Goal: Information Seeking & Learning: Learn about a topic

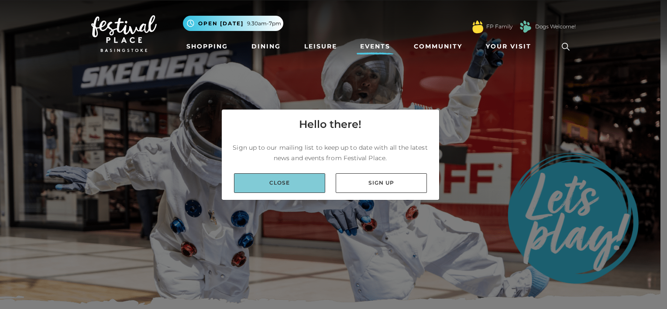
click at [267, 173] on link "Close" at bounding box center [279, 183] width 91 height 20
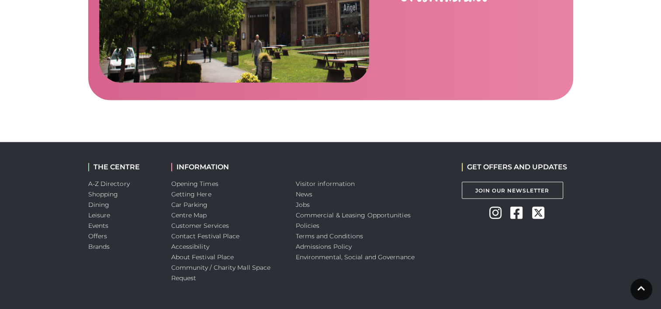
scroll to position [1484, 0]
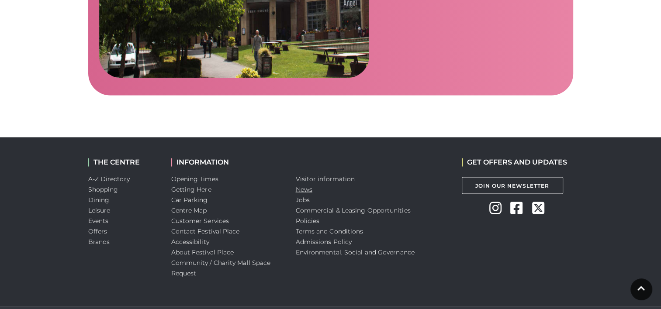
click at [307, 185] on link "News" at bounding box center [304, 189] width 17 height 8
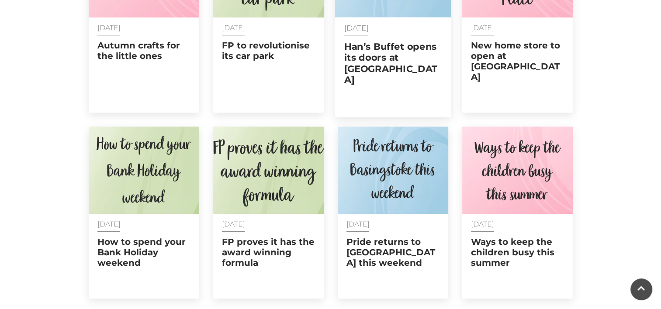
scroll to position [480, 0]
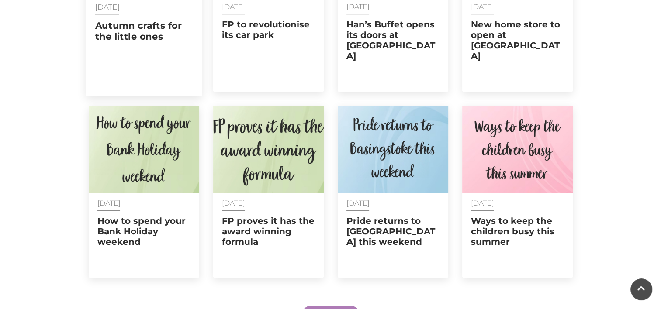
click at [141, 44] on div "11 Sep 2025 Autumn crafts for the little ones" at bounding box center [144, 36] width 116 height 78
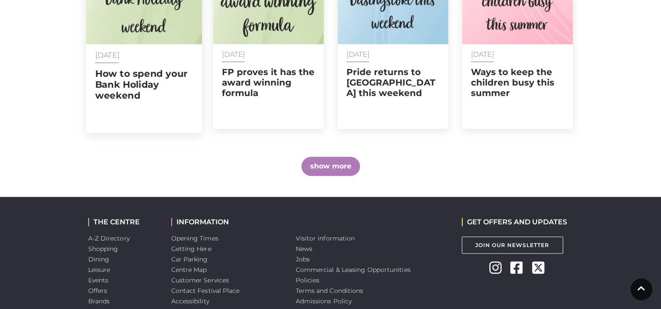
scroll to position [699, 0]
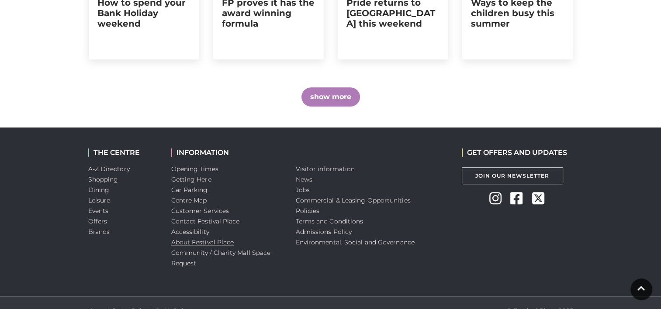
click at [226, 238] on link "About Festival Place" at bounding box center [202, 242] width 63 height 8
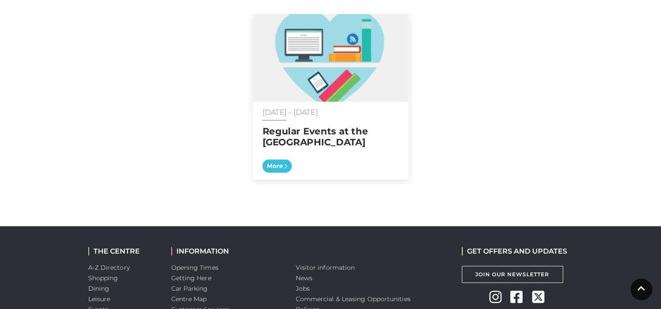
scroll to position [944, 0]
